Goal: Check status: Check status

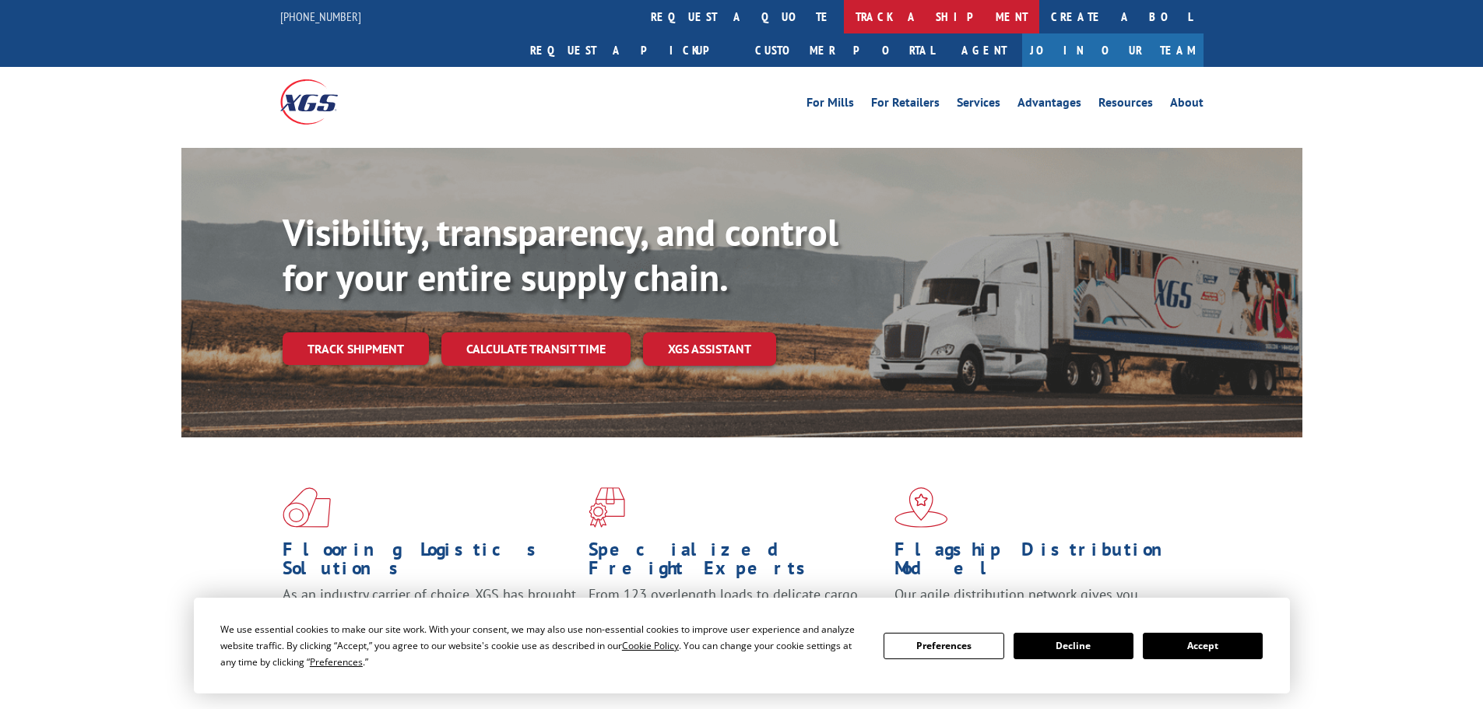
click at [844, 21] on link "track a shipment" at bounding box center [941, 16] width 195 height 33
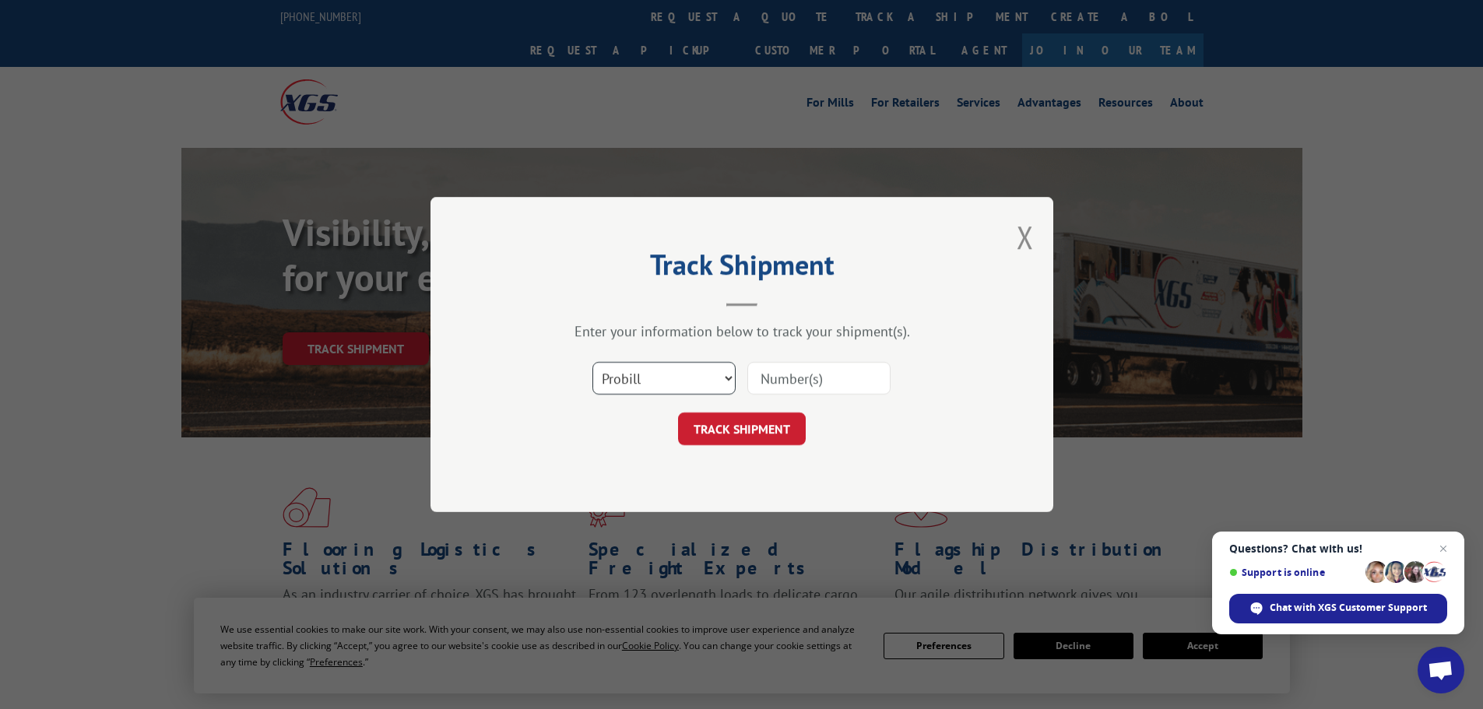
click at [631, 379] on select "Select category... Probill BOL PO" at bounding box center [663, 378] width 143 height 33
select select "bol"
click at [592, 362] on select "Select category... Probill BOL PO" at bounding box center [663, 378] width 143 height 33
click at [758, 381] on input at bounding box center [818, 378] width 143 height 33
paste input "6017690"
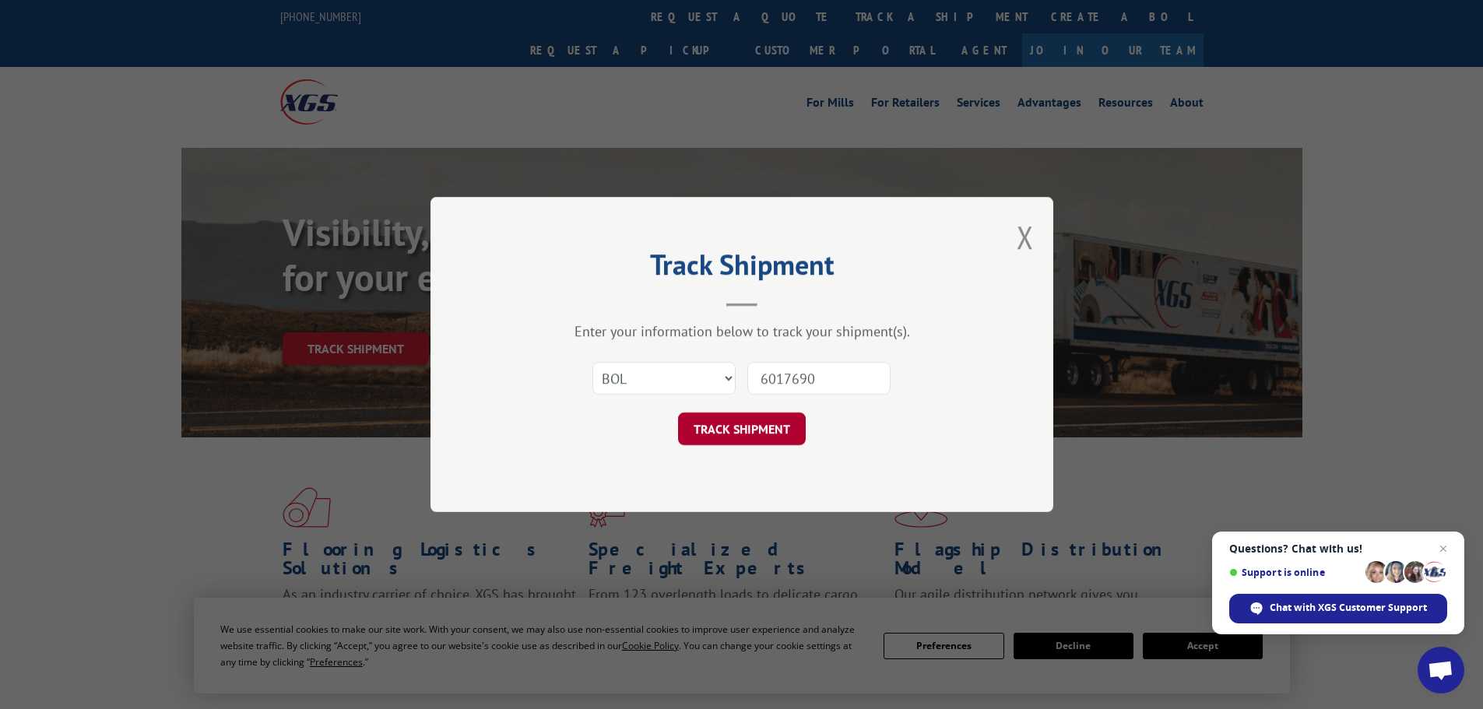
type input "6017690"
click at [728, 423] on button "TRACK SHIPMENT" at bounding box center [742, 428] width 128 height 33
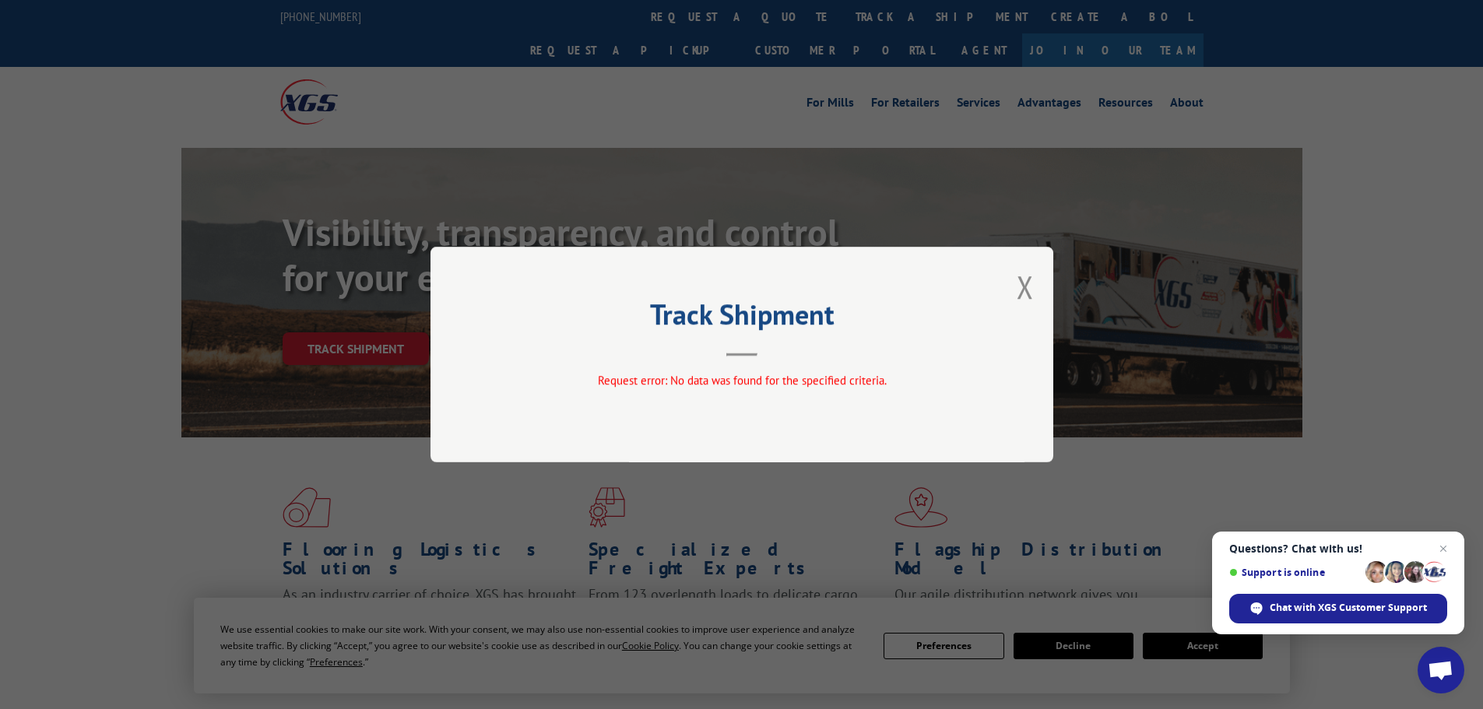
click at [576, 125] on div "Track Shipment Request error: No data was found for the specified criteria." at bounding box center [741, 354] width 1483 height 709
click at [684, 53] on div "Track Shipment Request error: No data was found for the specified criteria." at bounding box center [741, 354] width 1483 height 709
click at [1026, 290] on button "Close modal" at bounding box center [1024, 286] width 17 height 41
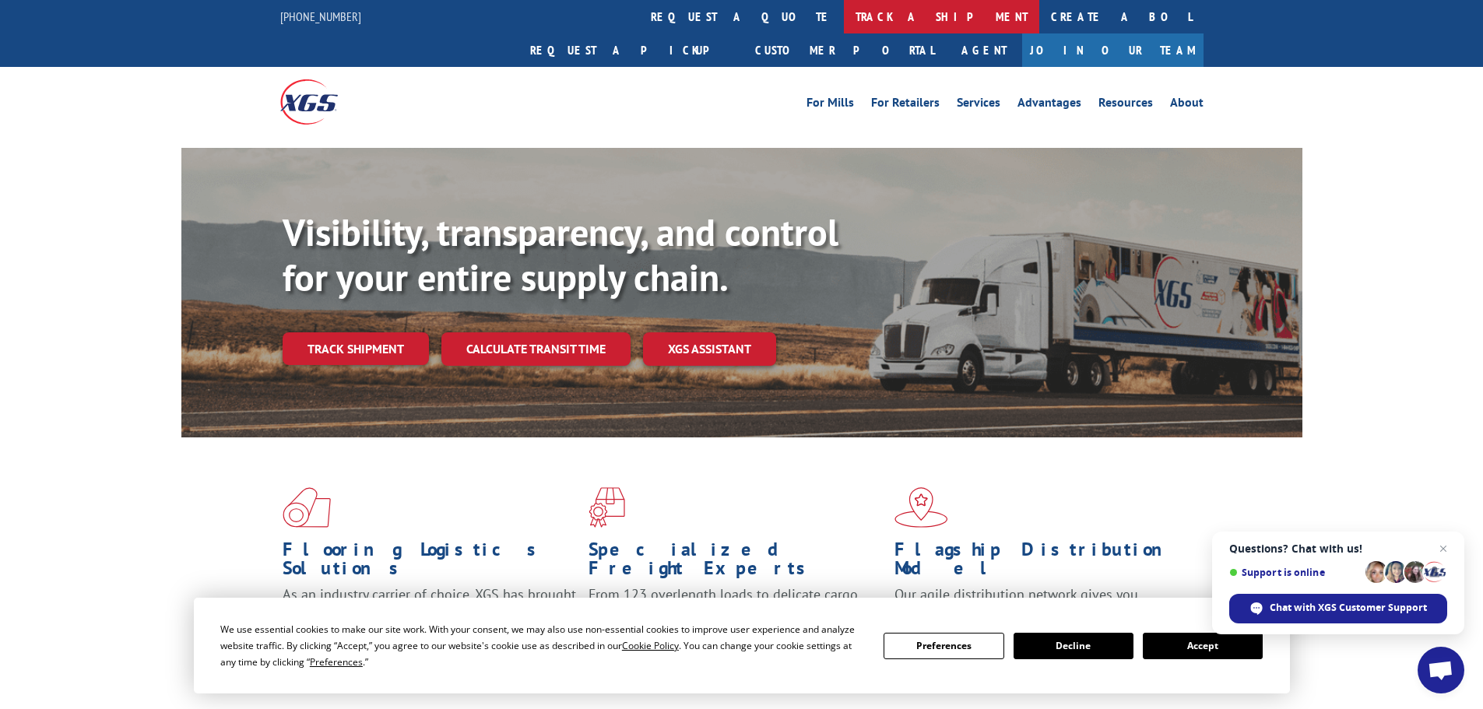
click at [844, 16] on link "track a shipment" at bounding box center [941, 16] width 195 height 33
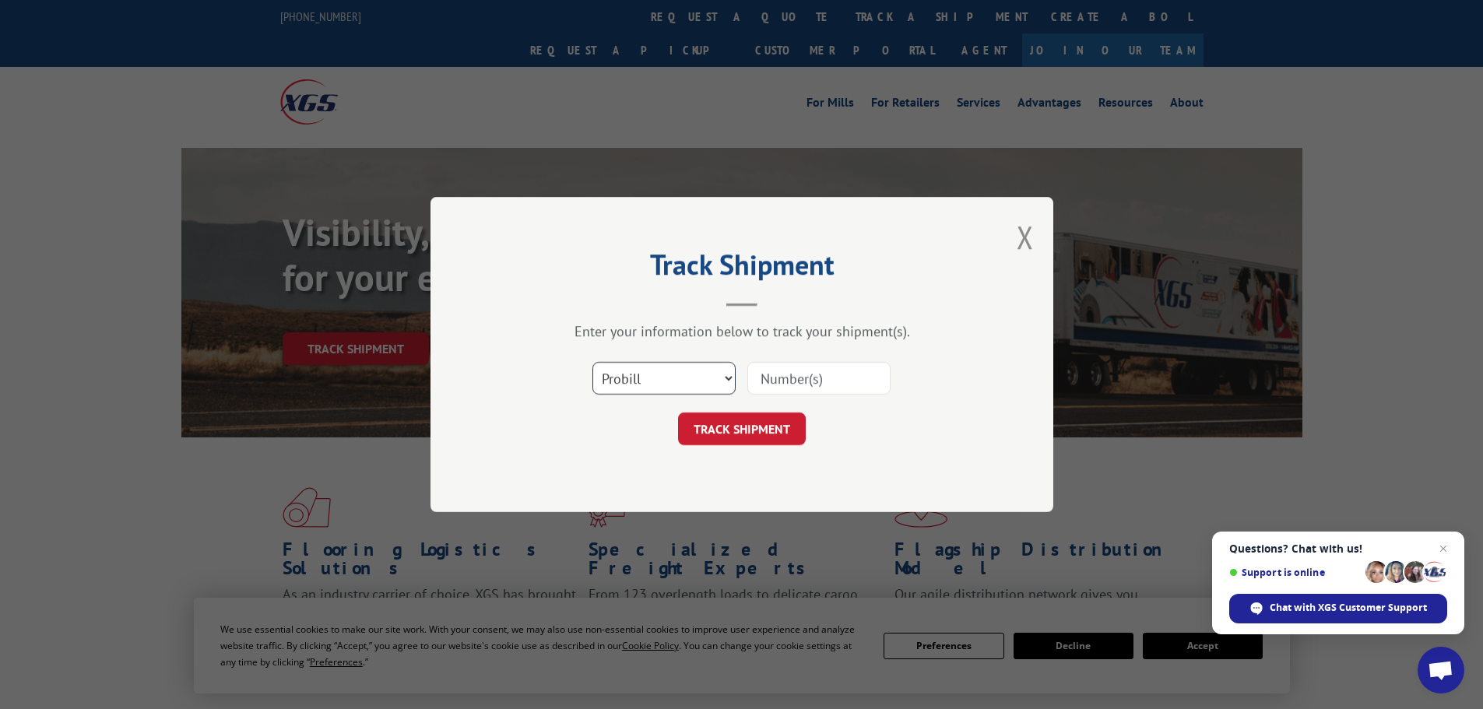
click at [674, 363] on select "Select category... Probill BOL PO" at bounding box center [663, 378] width 143 height 33
select select "bol"
click at [592, 362] on select "Select category... Probill BOL PO" at bounding box center [663, 378] width 143 height 33
click at [773, 376] on input at bounding box center [818, 378] width 143 height 33
paste input "6017690"
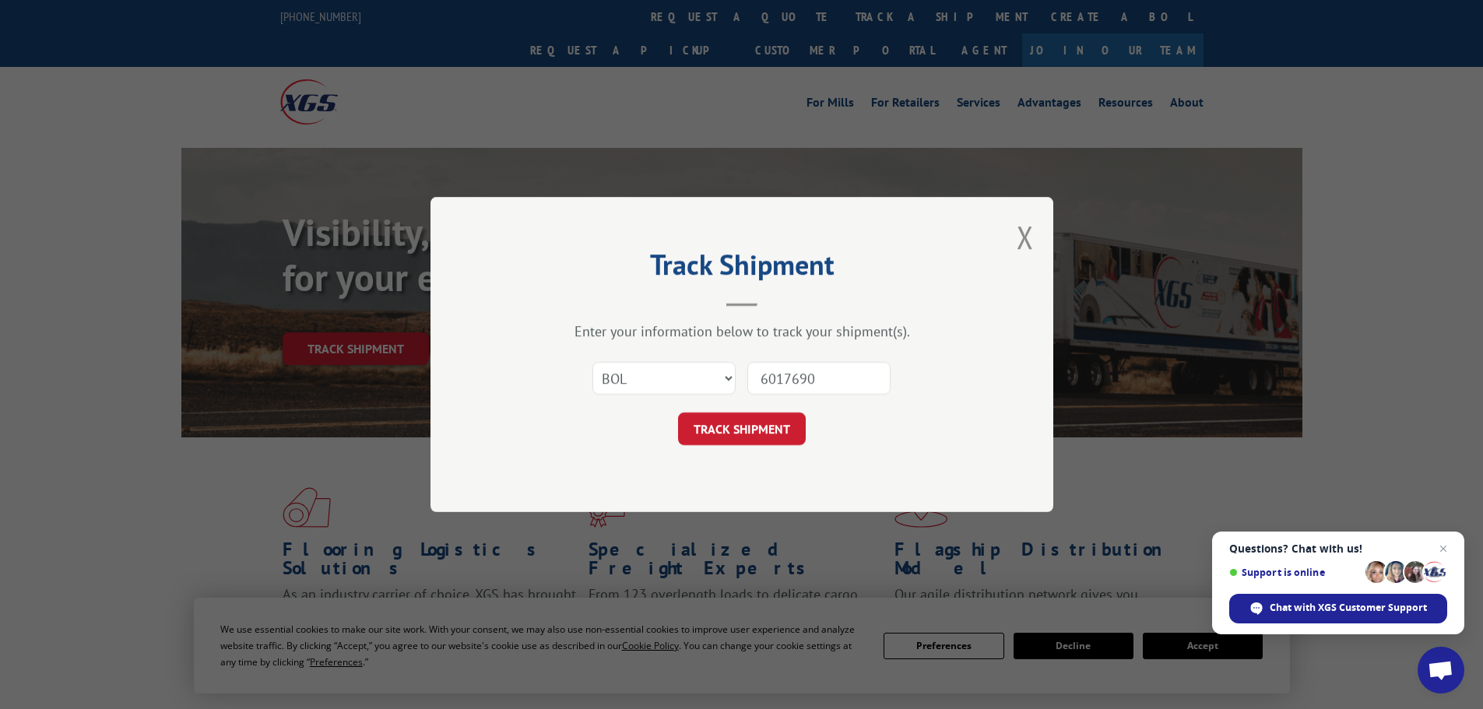
type input "6017690"
click at [678, 412] on button "TRACK SHIPMENT" at bounding box center [742, 428] width 128 height 33
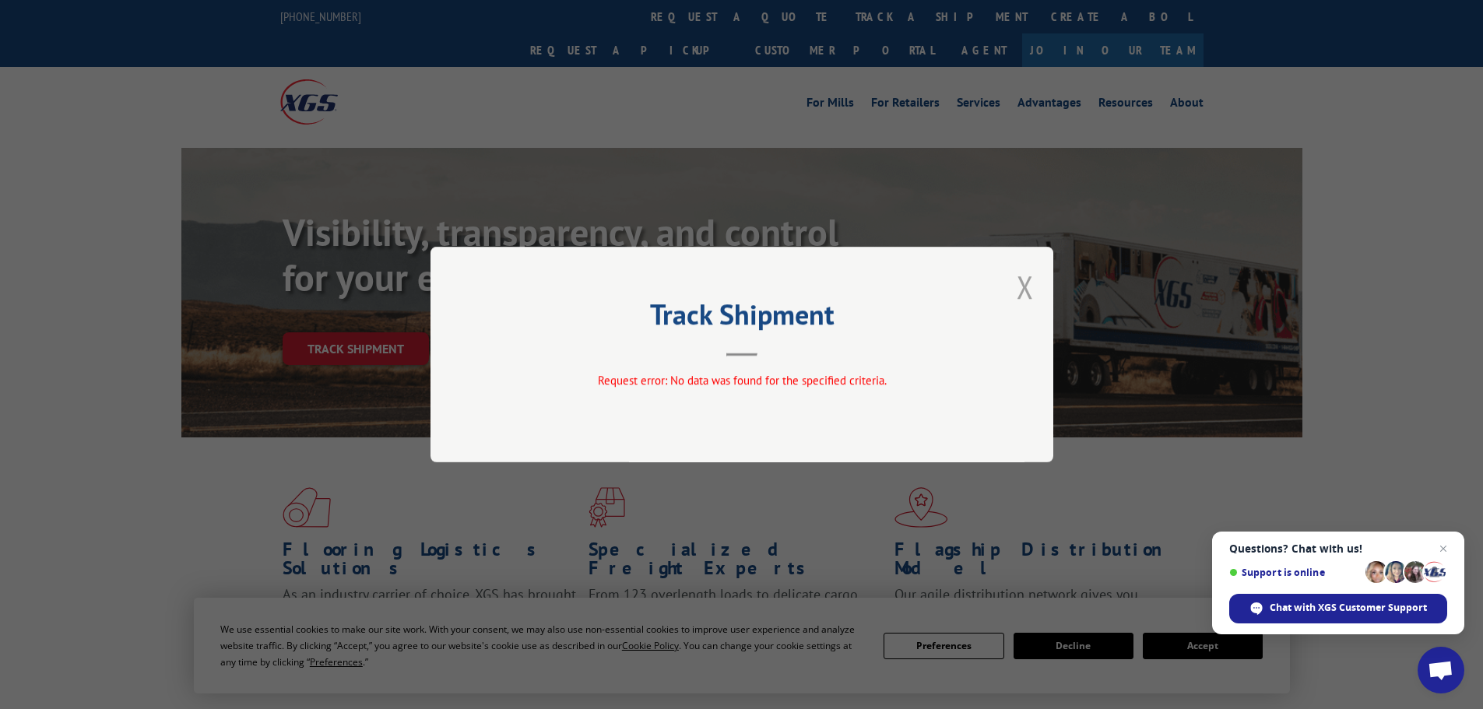
click at [1026, 283] on button "Close modal" at bounding box center [1024, 286] width 17 height 41
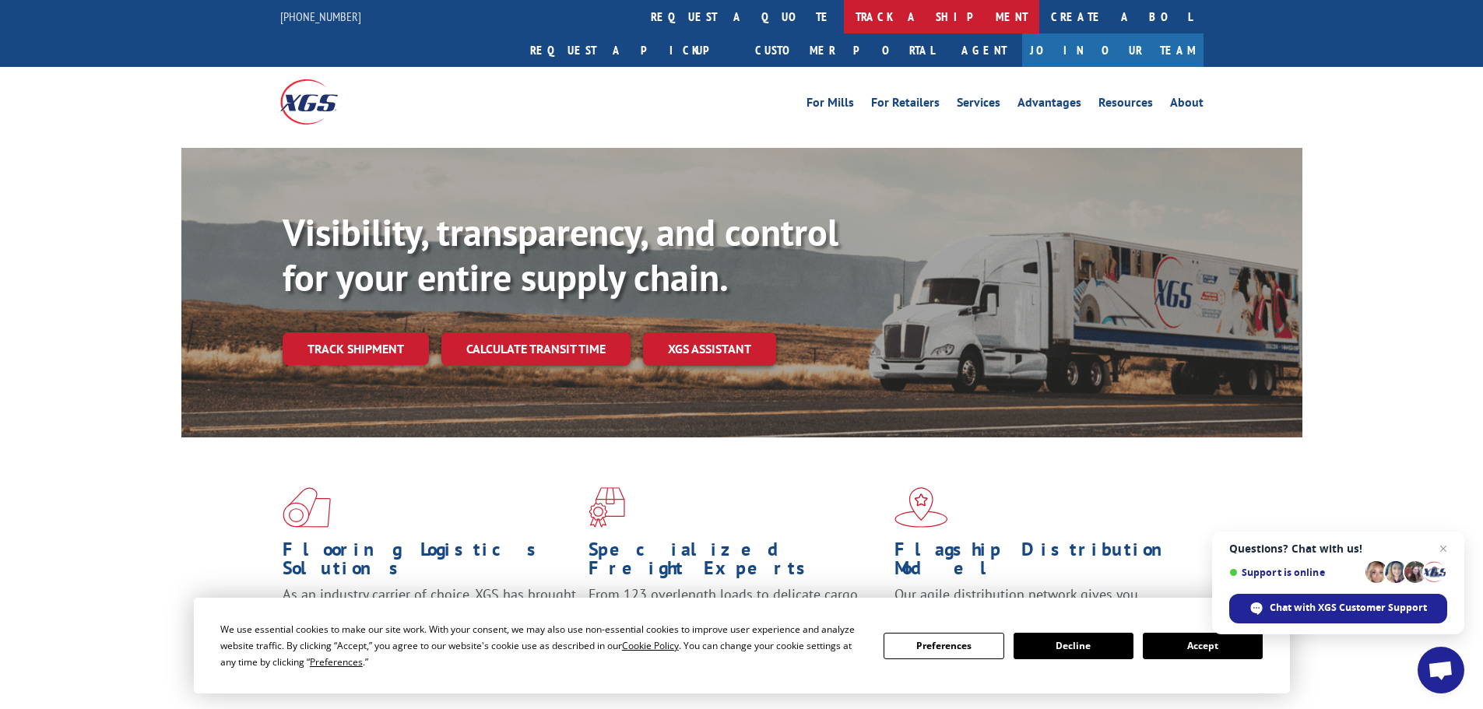
click at [844, 15] on link "track a shipment" at bounding box center [941, 16] width 195 height 33
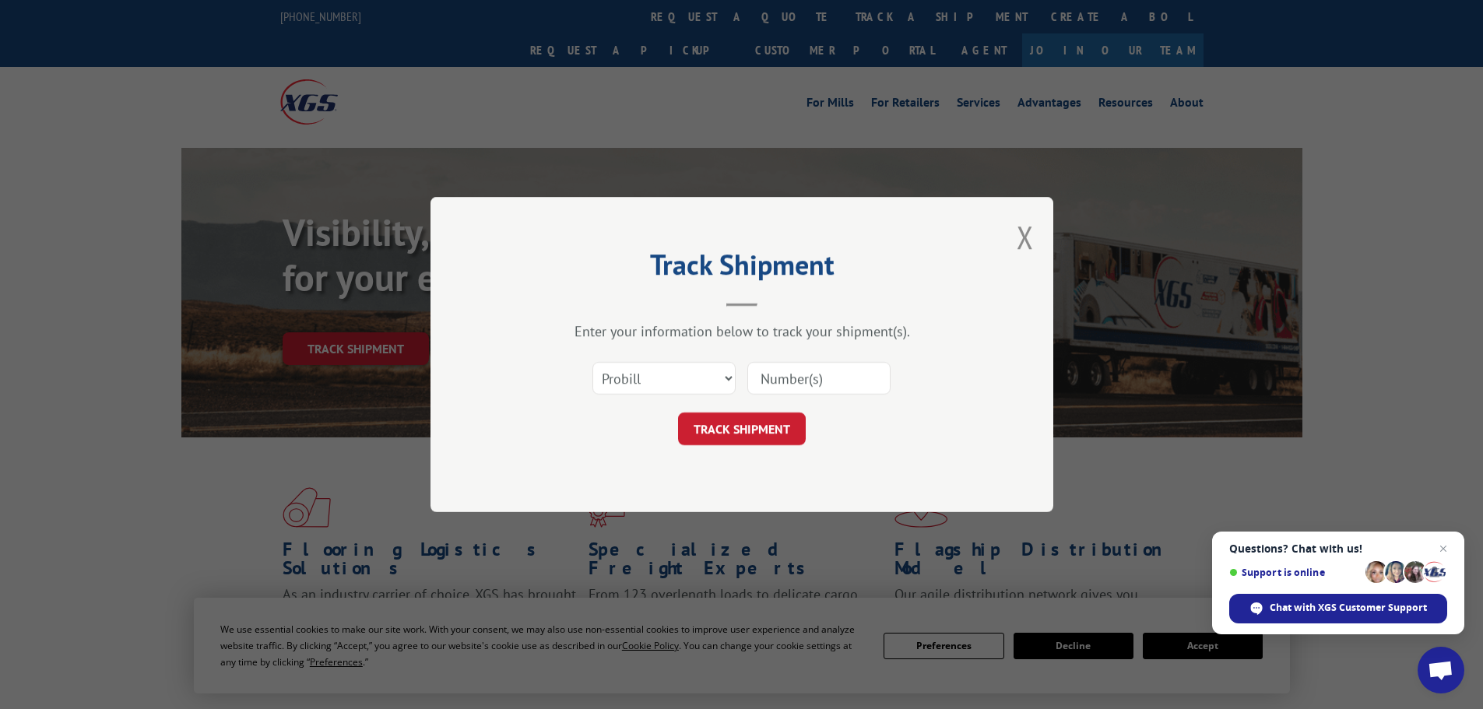
click at [793, 384] on input at bounding box center [818, 378] width 143 height 33
paste input "156346532"
type input "156346532"
click at [779, 429] on button "TRACK SHIPMENT" at bounding box center [742, 428] width 128 height 33
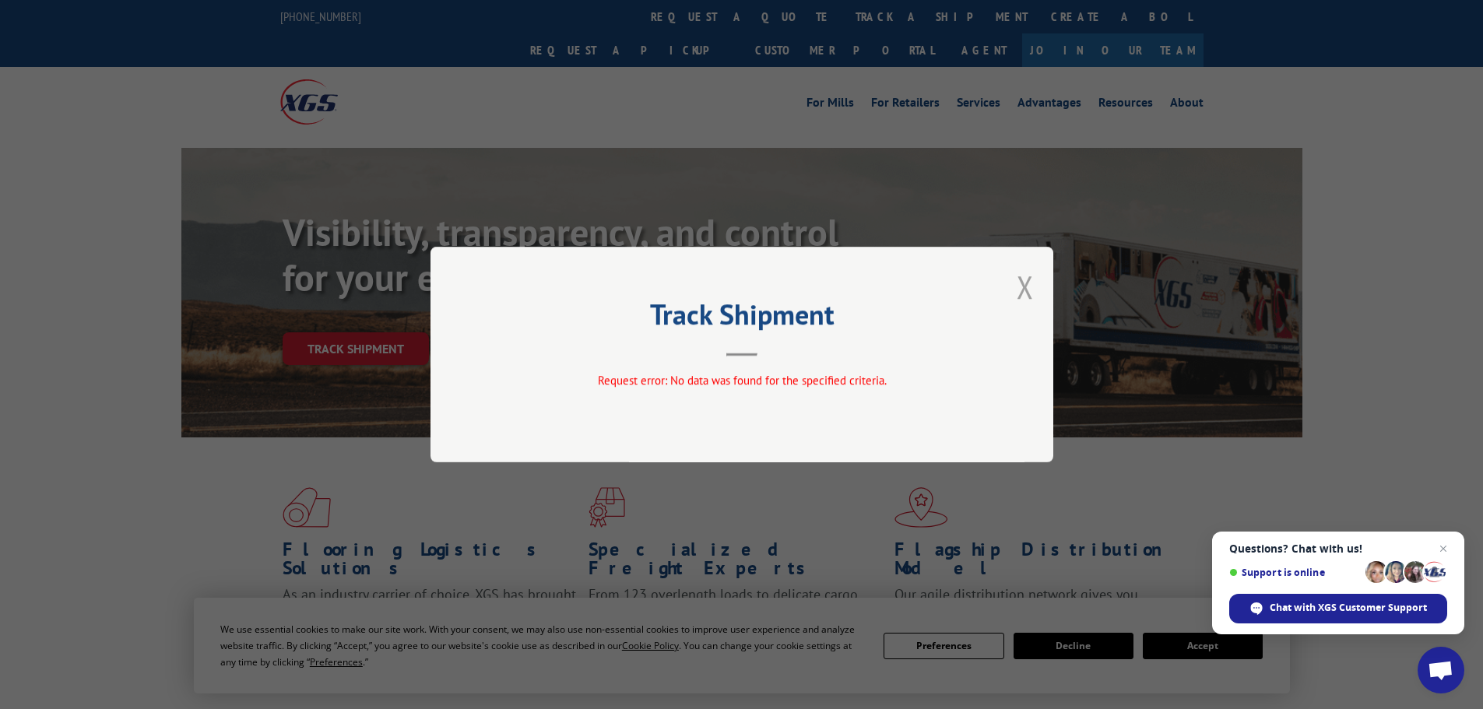
click at [1020, 280] on button "Close modal" at bounding box center [1024, 286] width 17 height 41
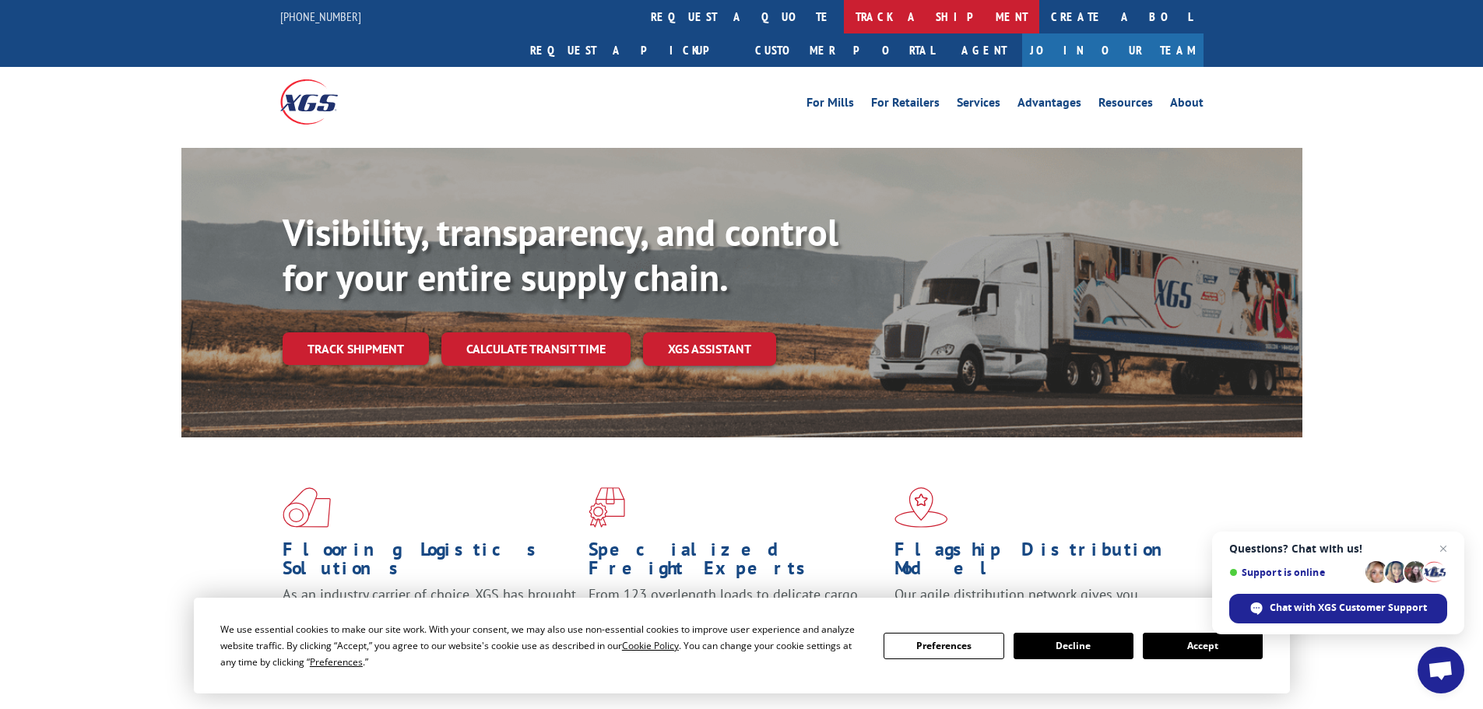
click at [844, 15] on link "track a shipment" at bounding box center [941, 16] width 195 height 33
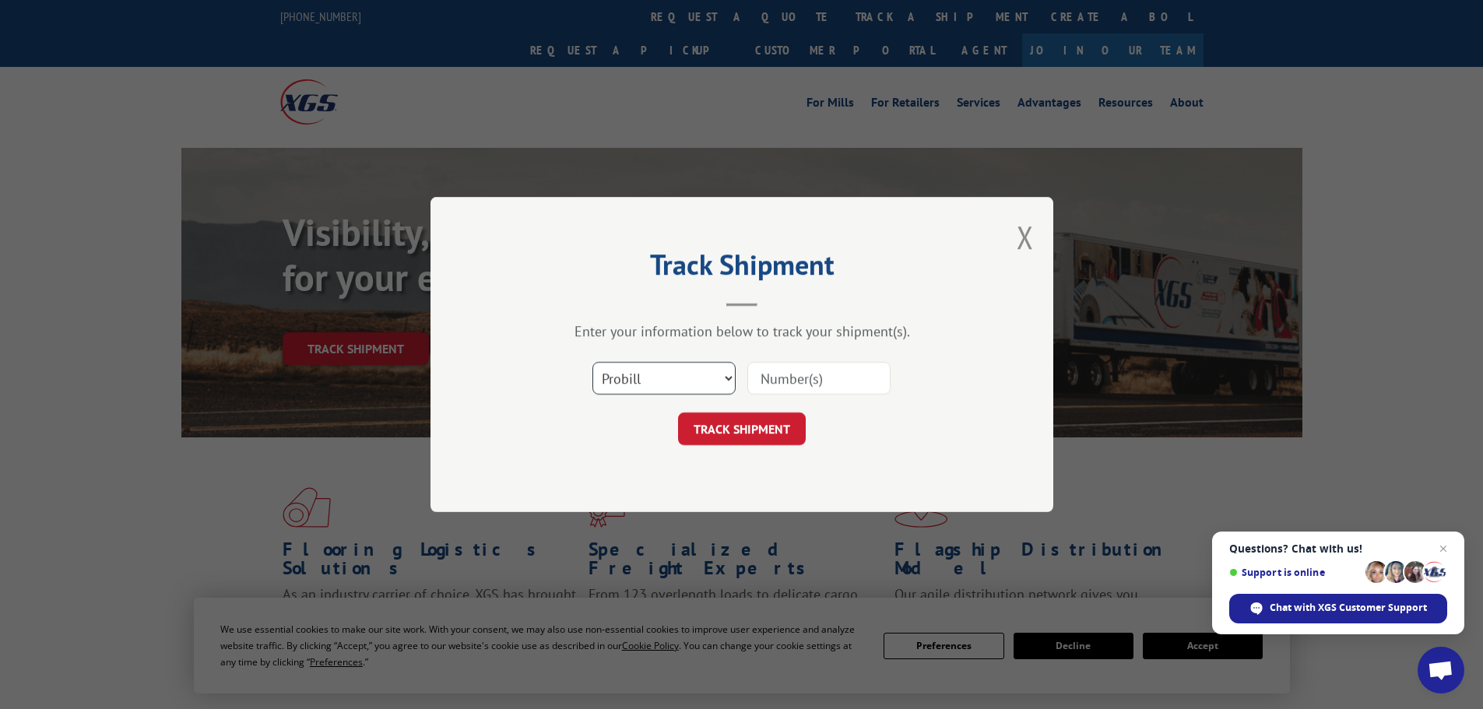
click at [672, 375] on select "Select category... Probill BOL PO" at bounding box center [663, 378] width 143 height 33
select select "bol"
click at [592, 362] on select "Select category... Probill BOL PO" at bounding box center [663, 378] width 143 height 33
click at [781, 372] on input at bounding box center [818, 378] width 143 height 33
paste input "6017690"
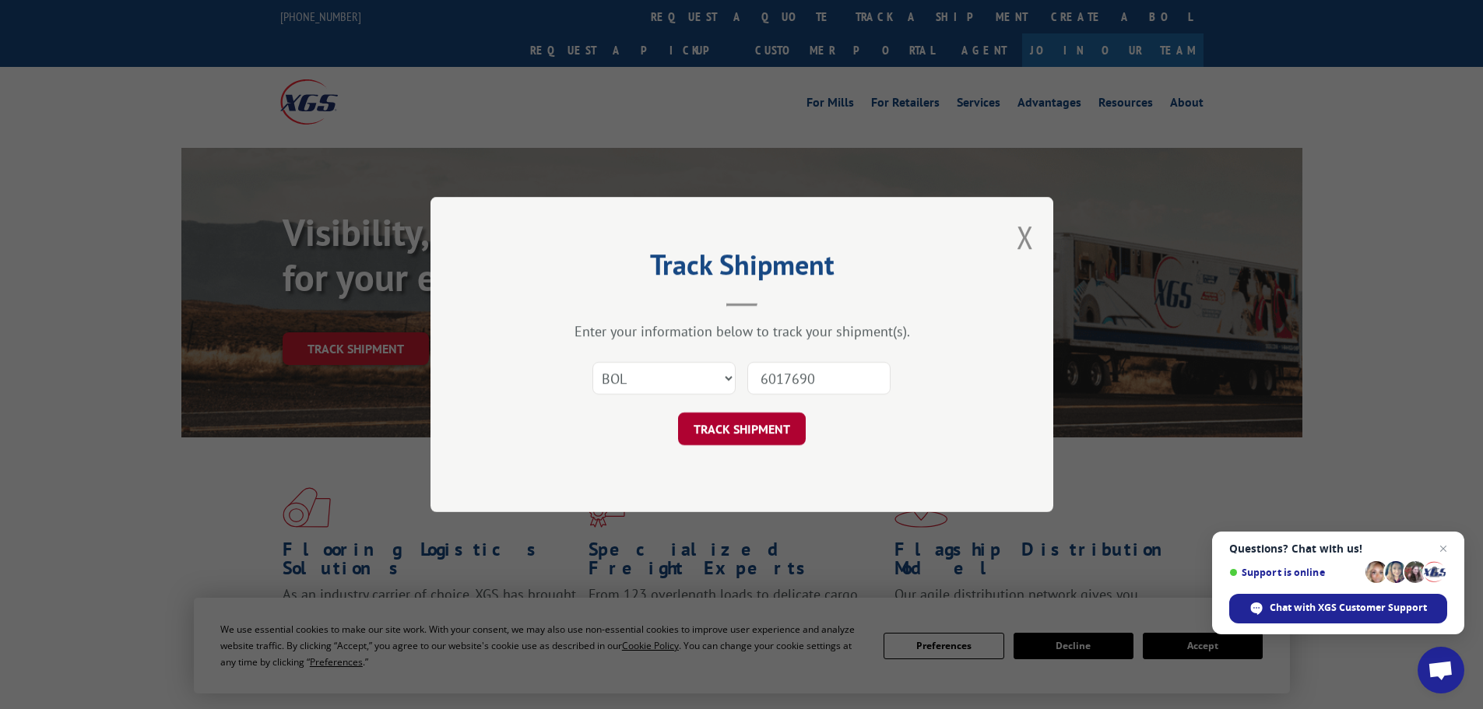
type input "6017690"
click at [777, 427] on button "TRACK SHIPMENT" at bounding box center [742, 428] width 128 height 33
